Goal: Task Accomplishment & Management: Manage account settings

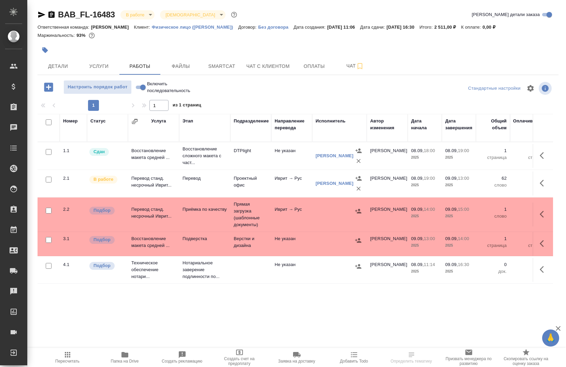
click at [48, 52] on icon "button" at bounding box center [45, 50] width 7 height 7
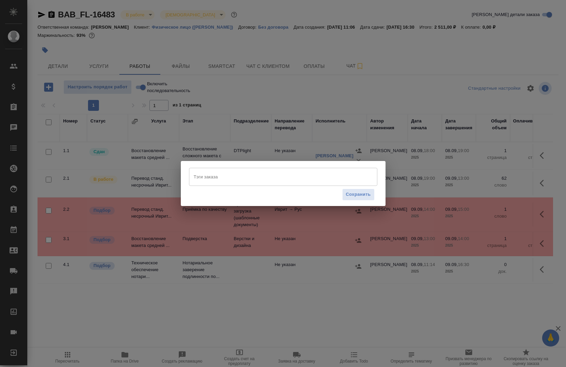
click at [219, 173] on input "Тэги заказа" at bounding box center [276, 177] width 169 height 12
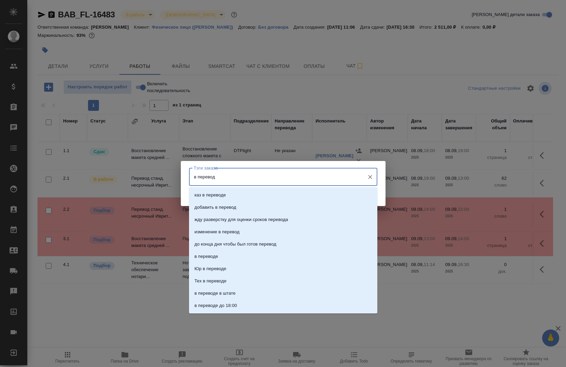
type input "в переводе"
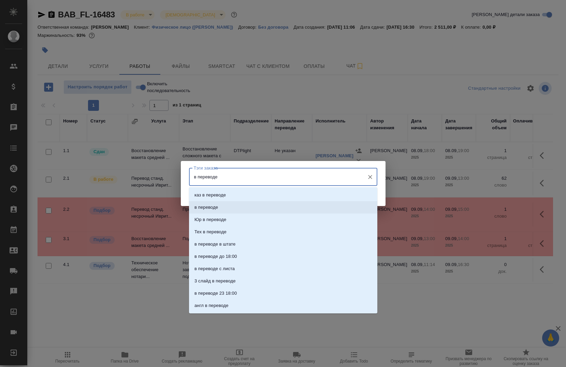
click at [216, 206] on p "в переводе" at bounding box center [206, 207] width 24 height 7
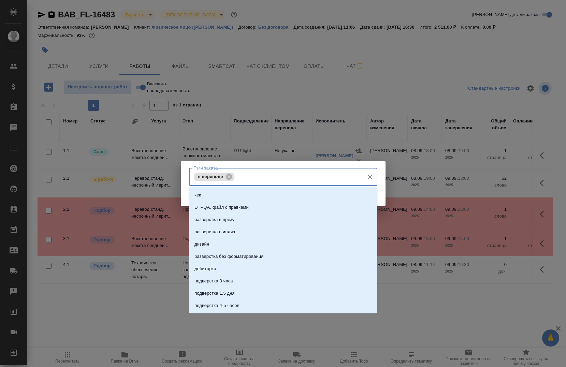
click at [339, 181] on input "Тэги заказа" at bounding box center [298, 177] width 125 height 12
type input "на подверстку"
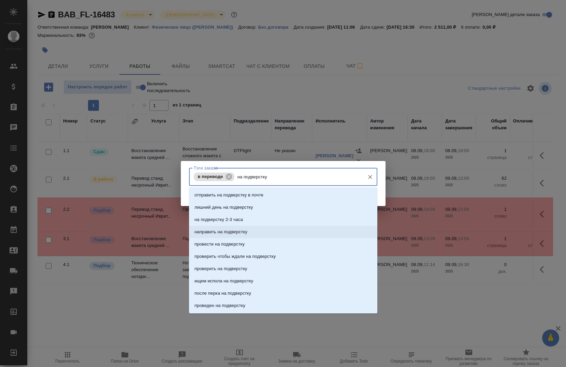
click at [244, 232] on p "направить на подверстку" at bounding box center [220, 231] width 53 height 7
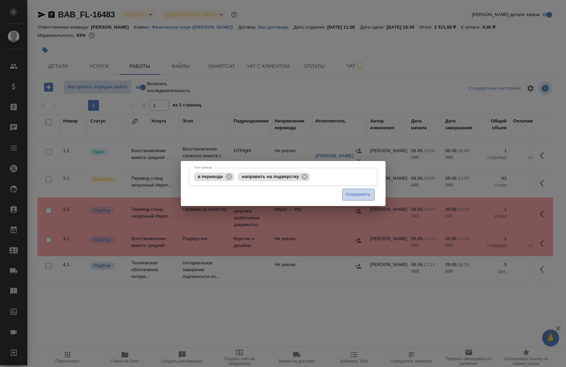
click at [364, 191] on span "Сохранить" at bounding box center [358, 195] width 25 height 8
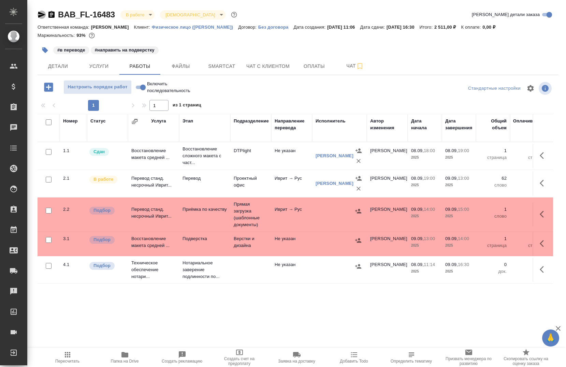
click at [40, 12] on icon "button" at bounding box center [42, 15] width 8 height 8
